Goal: Navigation & Orientation: Find specific page/section

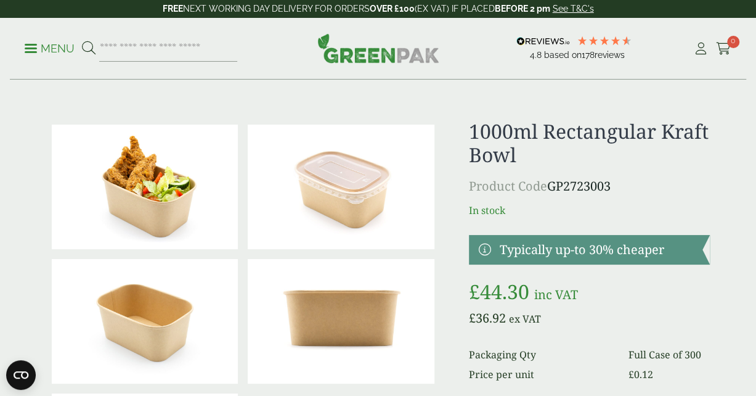
click at [36, 49] on span at bounding box center [31, 48] width 12 height 2
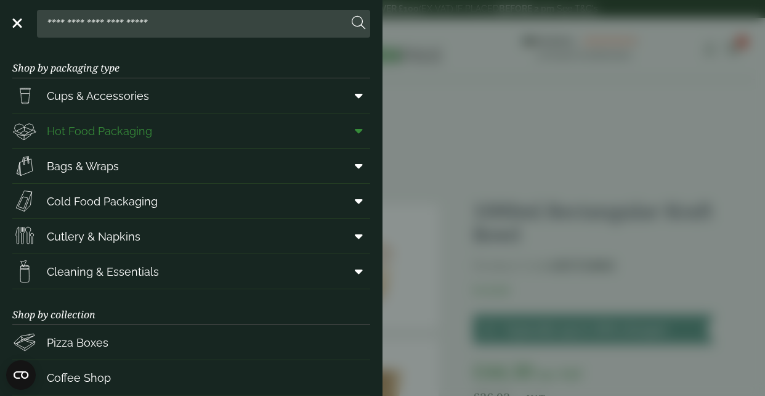
click at [203, 148] on link "Hot Food Packaging" at bounding box center [191, 130] width 358 height 34
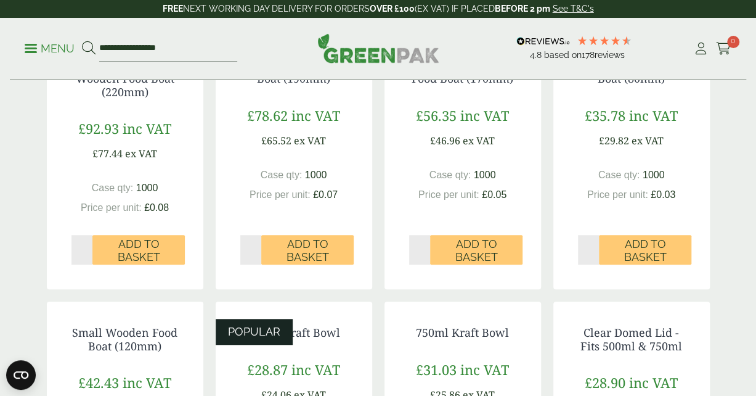
scroll to position [360, 0]
